Goal: Information Seeking & Learning: Learn about a topic

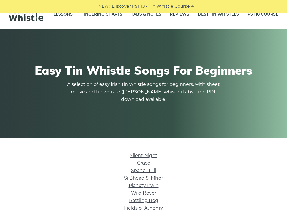
scroll to position [52, 0]
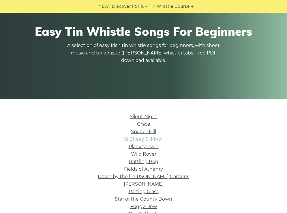
click at [152, 138] on link "Si­ Bheag Si­ Mhor" at bounding box center [143, 139] width 39 height 5
click at [149, 144] on link "Planxty Irwin" at bounding box center [144, 146] width 30 height 5
click at [141, 152] on link "Wild Rover" at bounding box center [143, 154] width 25 height 5
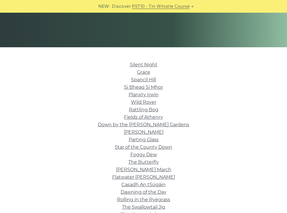
scroll to position [130, 0]
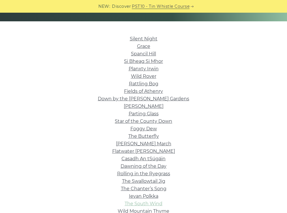
click at [148, 201] on link "The South Wind" at bounding box center [144, 203] width 38 height 5
click at [147, 209] on link "Wild Mountain Thyme" at bounding box center [144, 211] width 52 height 5
click at [136, 164] on link "Dawning of the Day" at bounding box center [144, 166] width 46 height 5
click at [146, 104] on link "[PERSON_NAME]" at bounding box center [144, 106] width 40 height 5
click at [139, 194] on link "Ievan Polkka" at bounding box center [143, 196] width 29 height 5
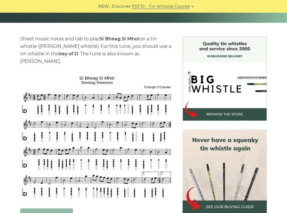
scroll to position [130, 0]
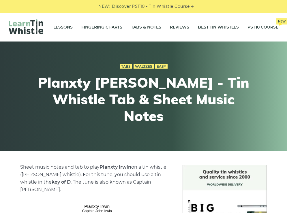
scroll to position [130, 0]
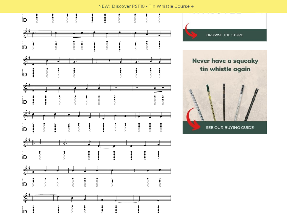
scroll to position [234, 0]
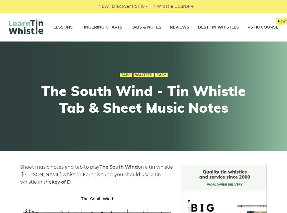
scroll to position [104, 0]
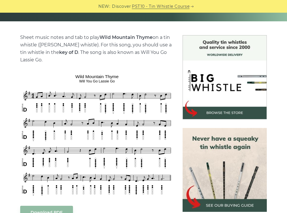
scroll to position [104, 0]
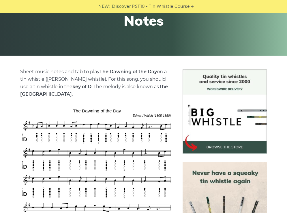
scroll to position [104, 0]
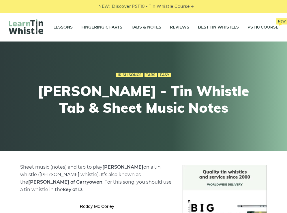
scroll to position [104, 0]
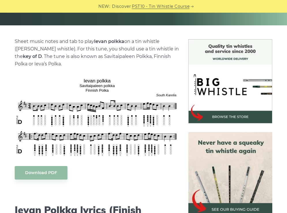
scroll to position [78, 0]
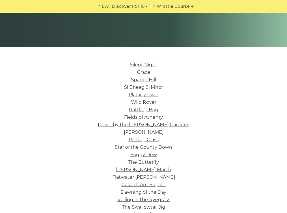
scroll to position [130, 0]
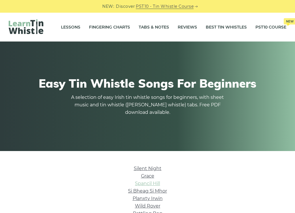
click at [153, 181] on link "Spancil Hill" at bounding box center [147, 183] width 25 height 5
click at [152, 189] on link "Si­ Bheag Si­ Mhor" at bounding box center [147, 191] width 39 height 5
click at [154, 189] on link "Si­ Bheag Si­ Mhor" at bounding box center [147, 191] width 39 height 5
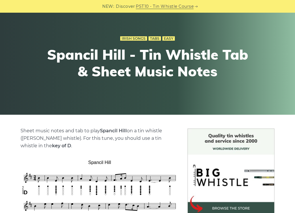
scroll to position [52, 0]
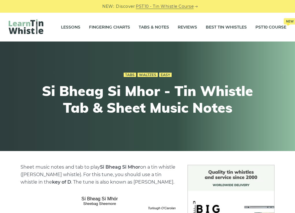
scroll to position [130, 0]
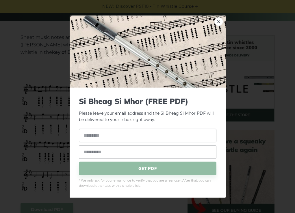
drag, startPoint x: 121, startPoint y: 65, endPoint x: 81, endPoint y: 63, distance: 40.2
click at [221, 20] on img at bounding box center [148, 51] width 156 height 72
click at [222, 21] on img at bounding box center [148, 51] width 156 height 72
drag, startPoint x: 136, startPoint y: 103, endPoint x: 79, endPoint y: 103, distance: 56.9
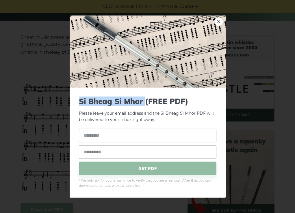
click at [79, 103] on span "Si­ Bheag Si­ Mhor (FREE PDF)" at bounding box center [147, 101] width 137 height 9
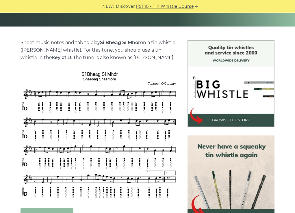
scroll to position [130, 0]
